Goal: Task Accomplishment & Management: Complete application form

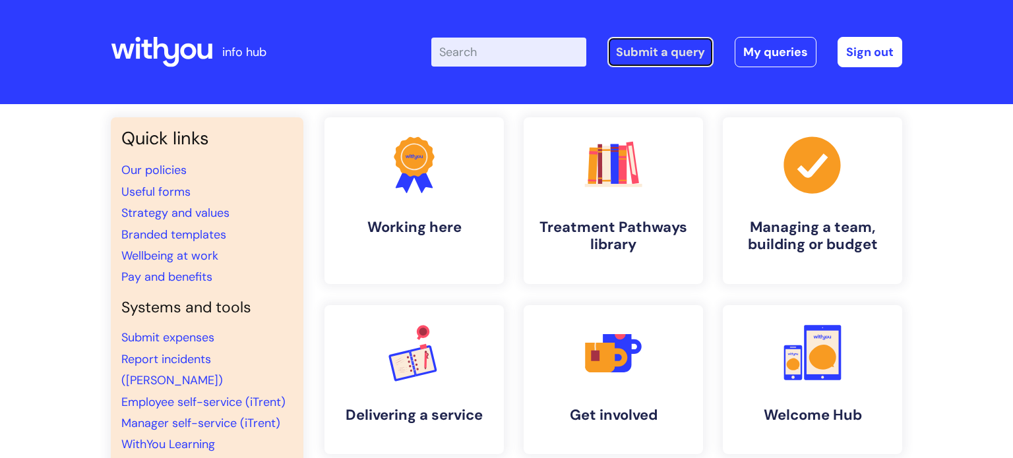
click at [651, 54] on link "Submit a query" at bounding box center [660, 52] width 106 height 30
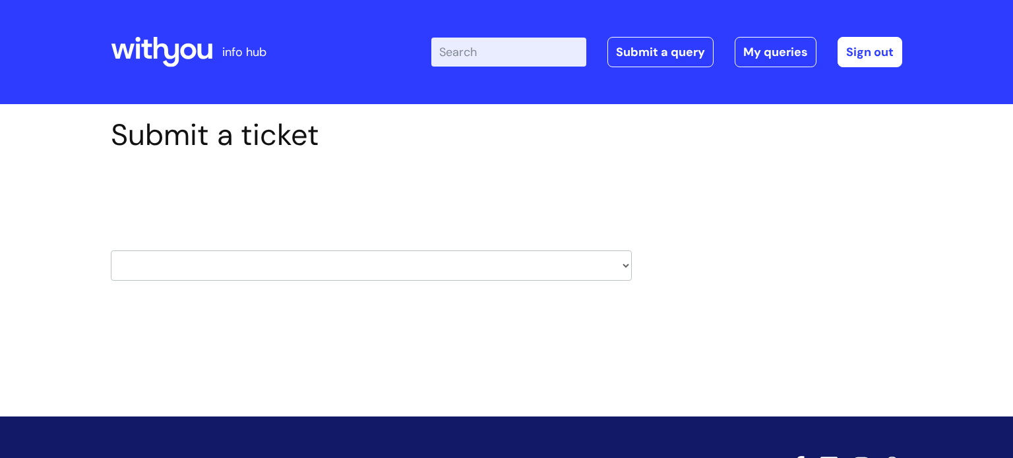
click at [264, 268] on select "HR / People IT and Support Clinical Drug Alerts Finance Accounts Data Support T…" at bounding box center [371, 266] width 521 height 30
select select "property_&_estates"
click at [111, 251] on select "HR / People IT and Support Clinical Drug Alerts Finance Accounts Data Support T…" at bounding box center [371, 266] width 521 height 30
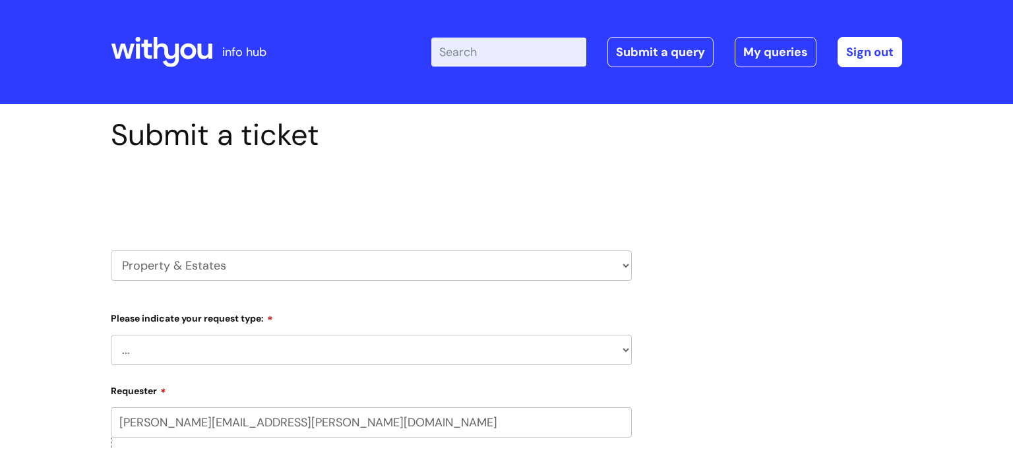
scroll to position [90, 0]
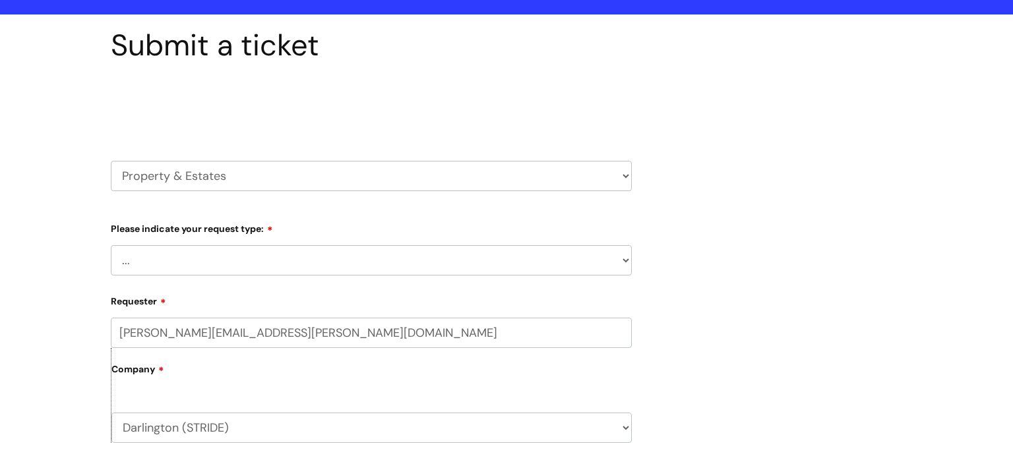
click at [230, 266] on select "... Facilities Support Lease/ Tenancy Agreements Health & Safety and Environmen…" at bounding box center [371, 260] width 521 height 30
select select "Facilities Support"
click at [111, 245] on select "... Facilities Support Lease/ Tenancy Agreements Health & Safety and Environmen…" at bounding box center [371, 260] width 521 height 30
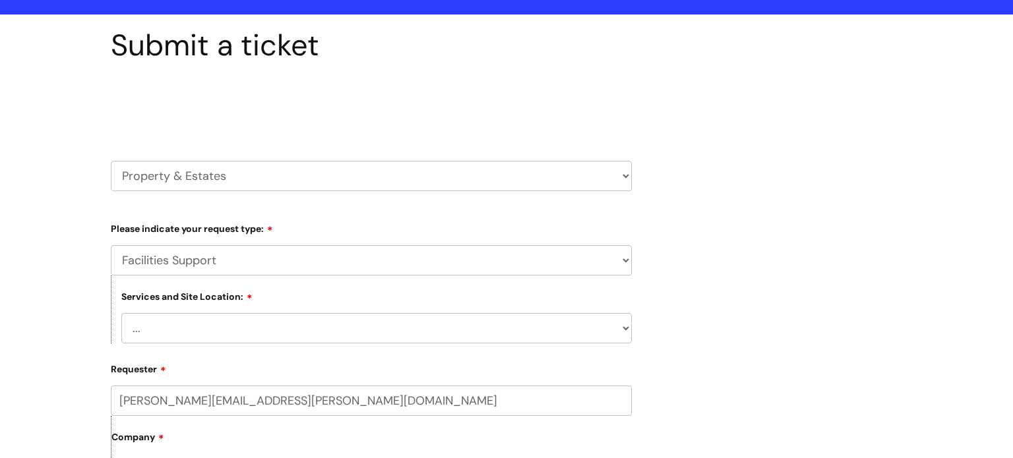
click at [192, 332] on select "... Cleethorpes Darlington Tubwell Darlington Coniscliffe Grimsby Preston Redca…" at bounding box center [376, 328] width 510 height 30
select select "Darlington Tubwell"
click at [121, 313] on select "... Cleethorpes Darlington Tubwell Darlington Coniscliffe Grimsby Preston Redca…" at bounding box center [376, 328] width 510 height 30
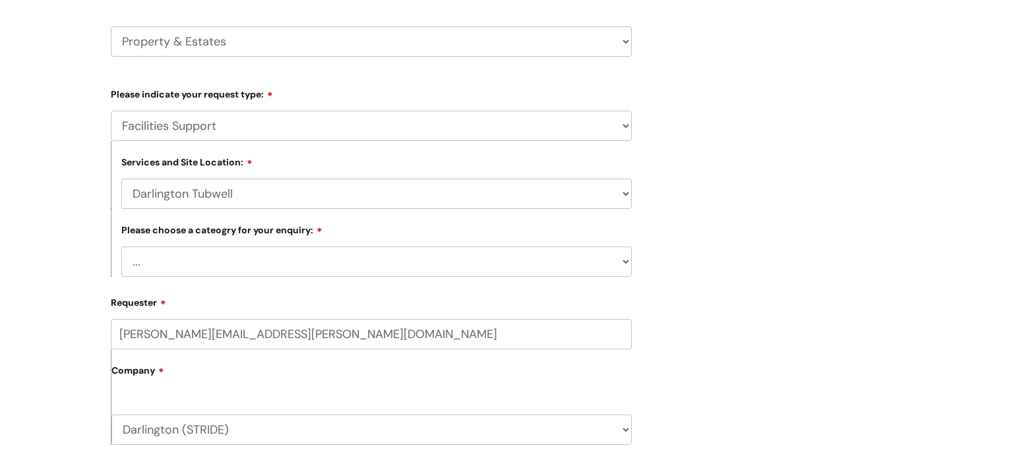
scroll to position [232, 0]
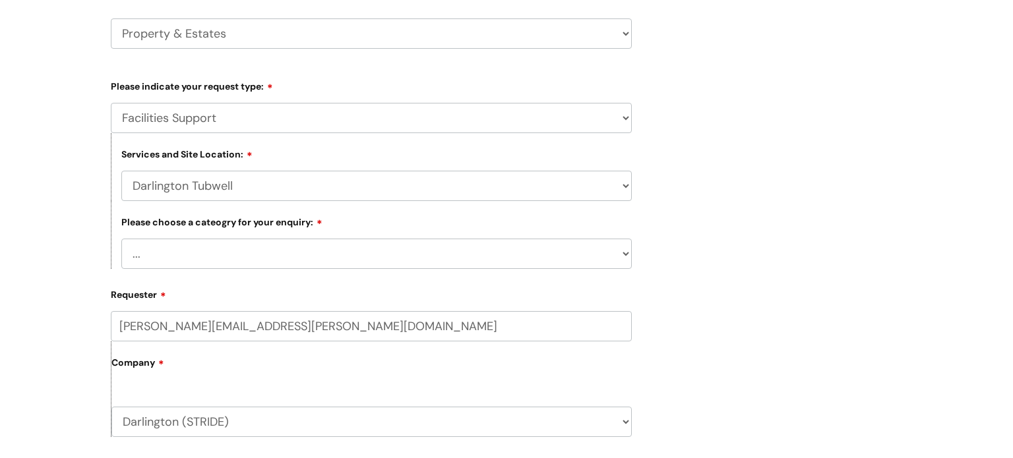
click at [218, 262] on select "... Electrical and Lighting Plumbing and Drainage Heating and Cooling Fixtures,…" at bounding box center [376, 254] width 510 height 30
select select "Electrical and Lighting"
click at [121, 239] on select "... Electrical and Lighting Plumbing and Drainage Heating and Cooling Fixtures,…" at bounding box center [376, 254] width 510 height 30
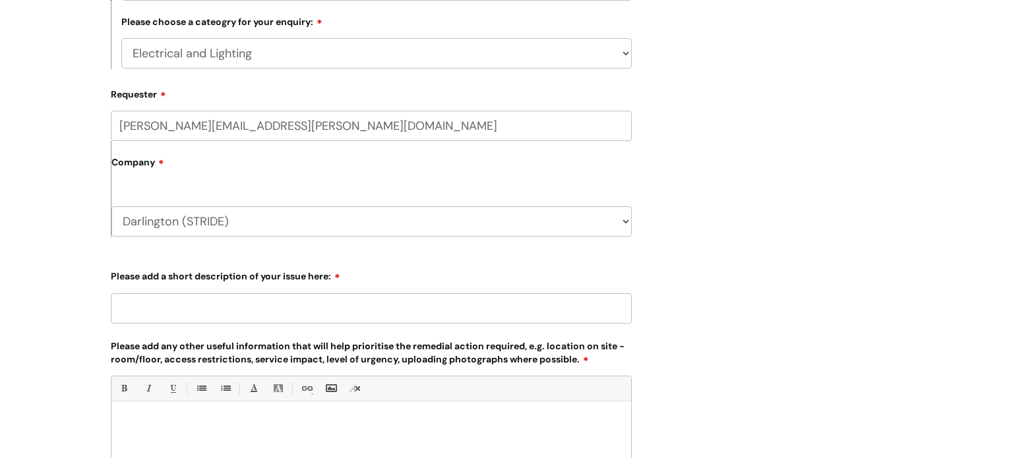
scroll to position [440, 0]
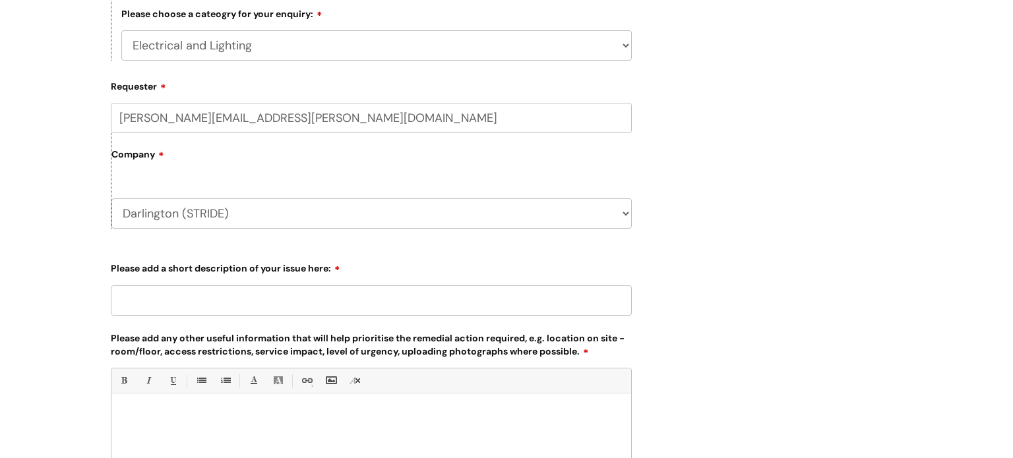
click at [252, 301] on input "Please add a short description of your issue here:" at bounding box center [371, 300] width 521 height 30
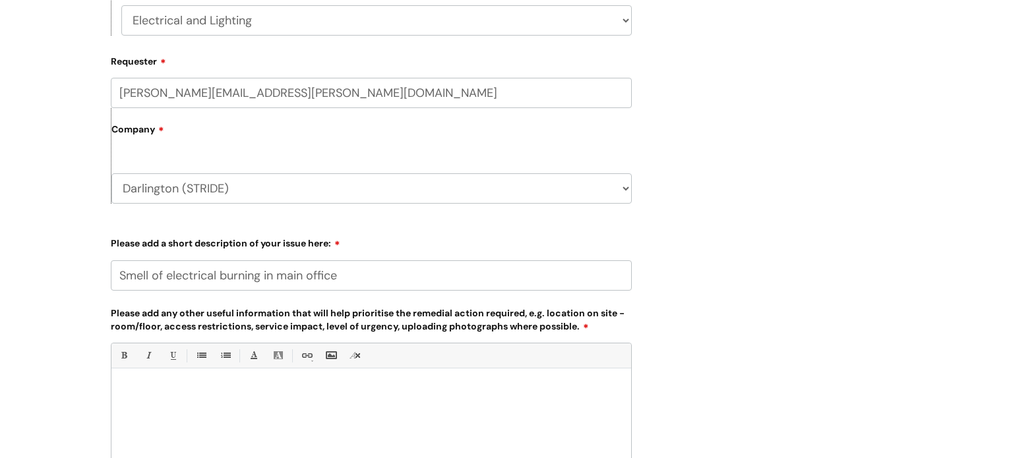
scroll to position [492, 0]
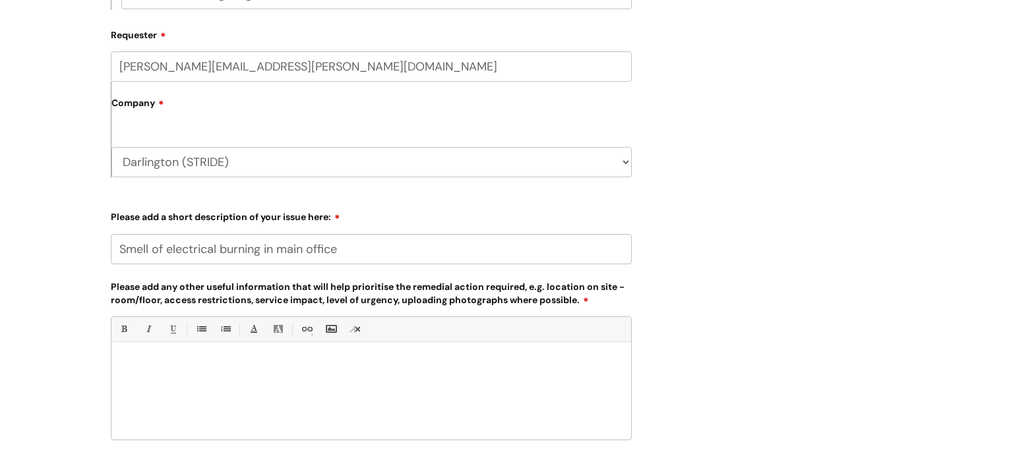
type input "Smell of electrical burning in main office"
drag, startPoint x: 202, startPoint y: 382, endPoint x: 312, endPoint y: 379, distance: 110.2
click at [206, 381] on div at bounding box center [371, 394] width 520 height 91
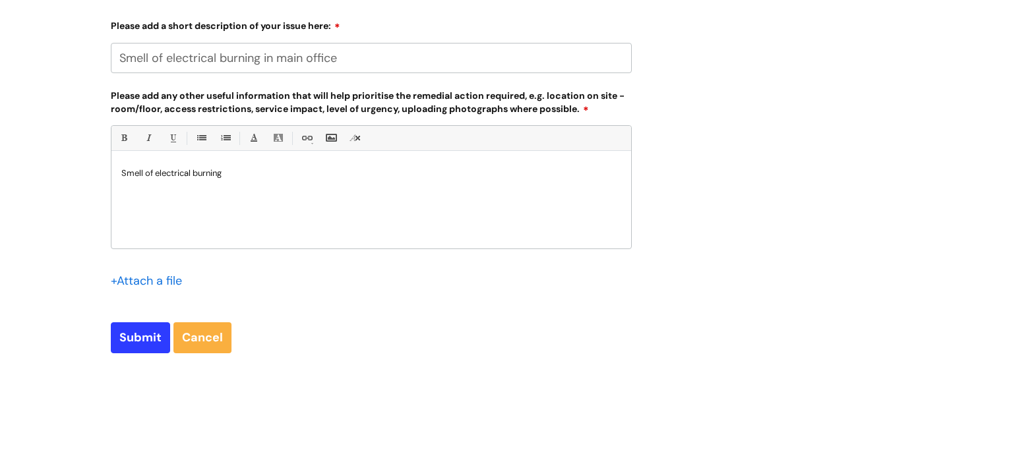
scroll to position [800, 0]
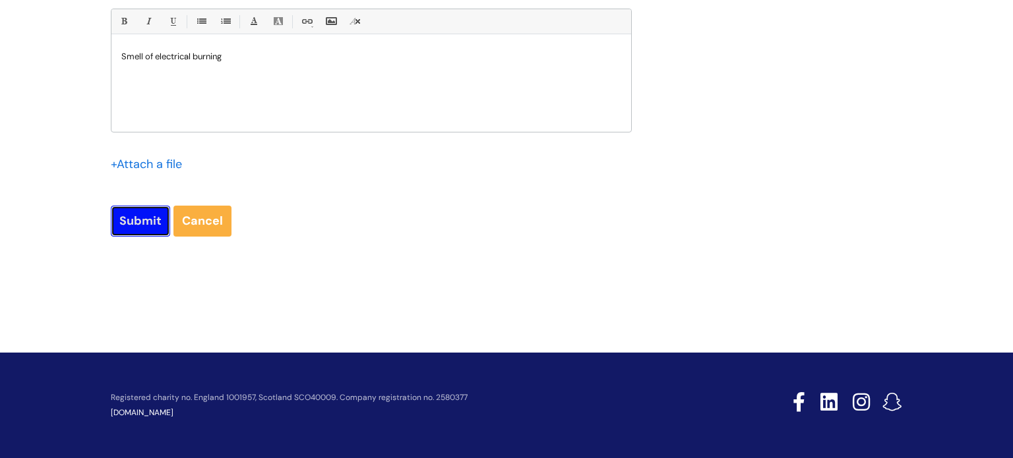
click at [138, 230] on input "Submit" at bounding box center [140, 221] width 59 height 30
type input "Please Wait..."
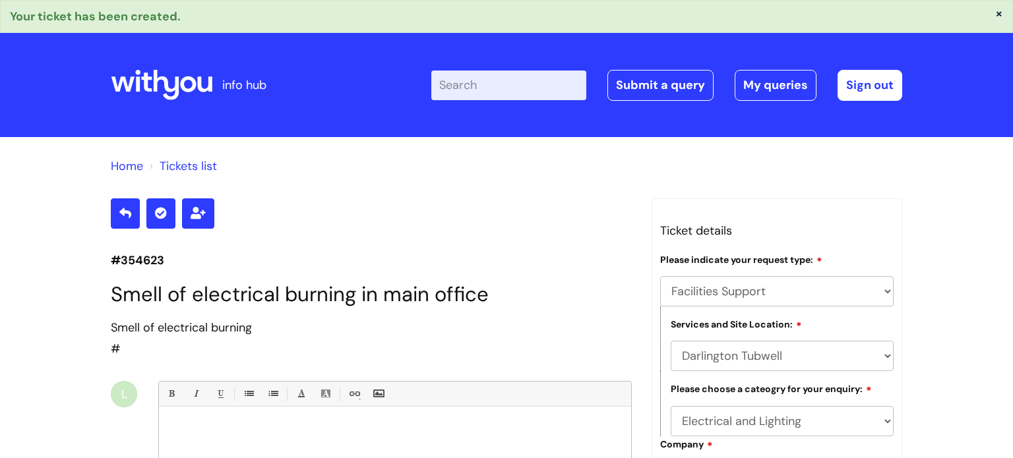
select select "Facilities Support"
select select "Darlington Tubwell"
select select "Electrical and Lighting"
